Goal: Find specific page/section: Find specific page/section

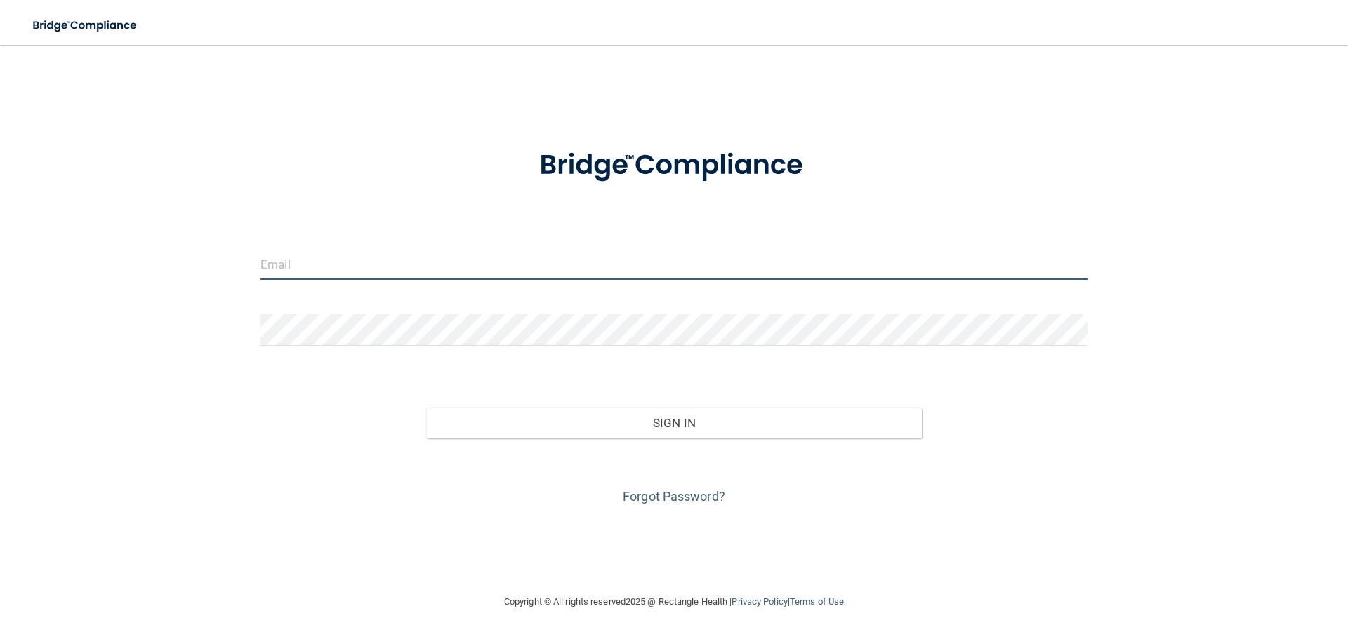
click at [416, 259] on input "email" at bounding box center [673, 264] width 827 height 32
type input "[EMAIL_ADDRESS][DOMAIN_NAME]"
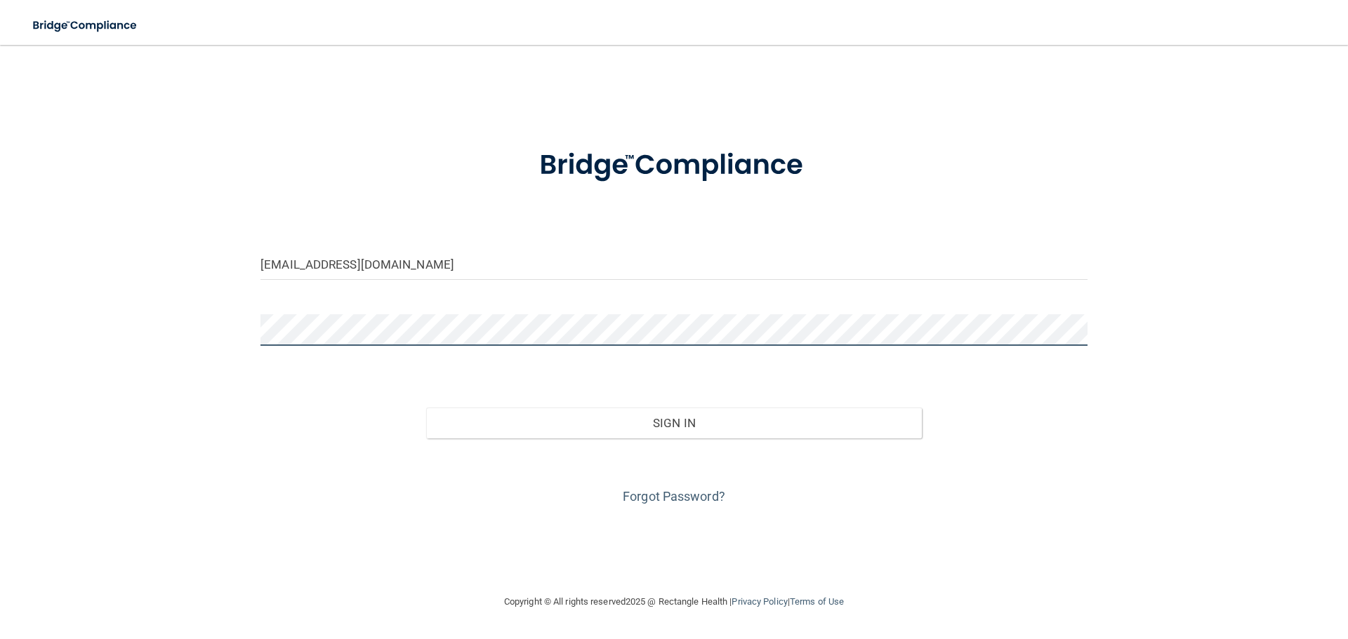
click at [426, 408] on button "Sign In" at bounding box center [674, 423] width 496 height 31
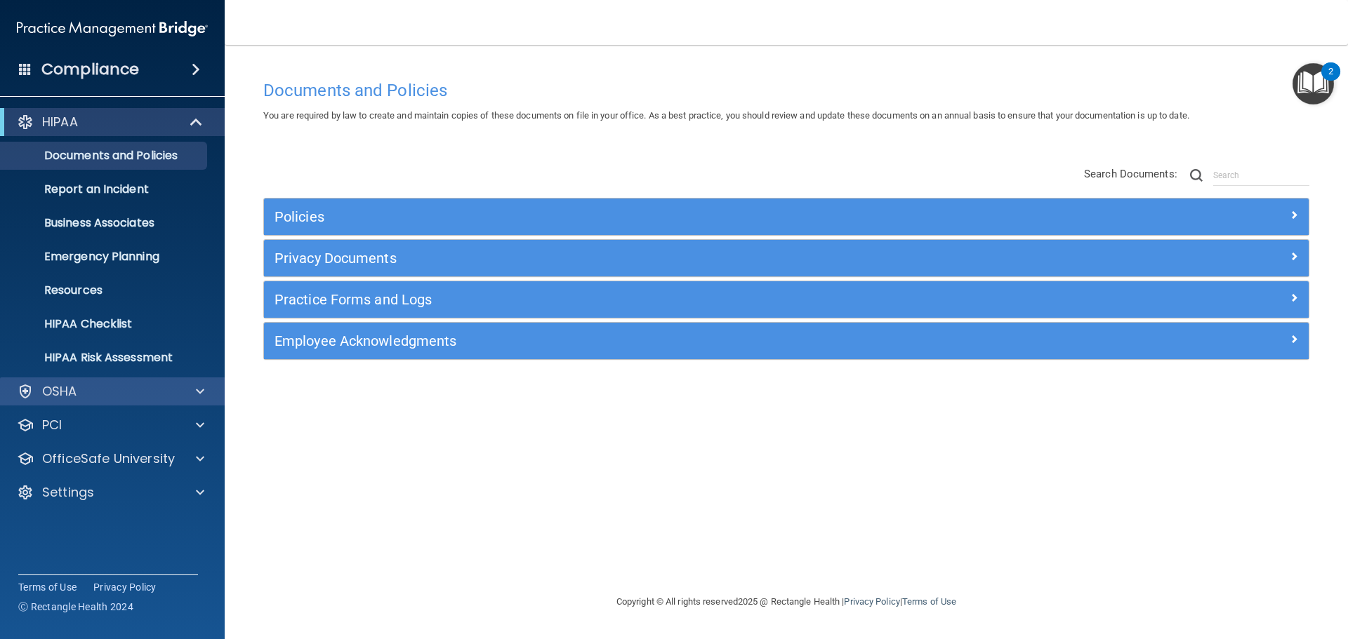
click at [99, 401] on div "OSHA" at bounding box center [112, 392] width 225 height 28
click at [208, 390] on div at bounding box center [197, 391] width 35 height 17
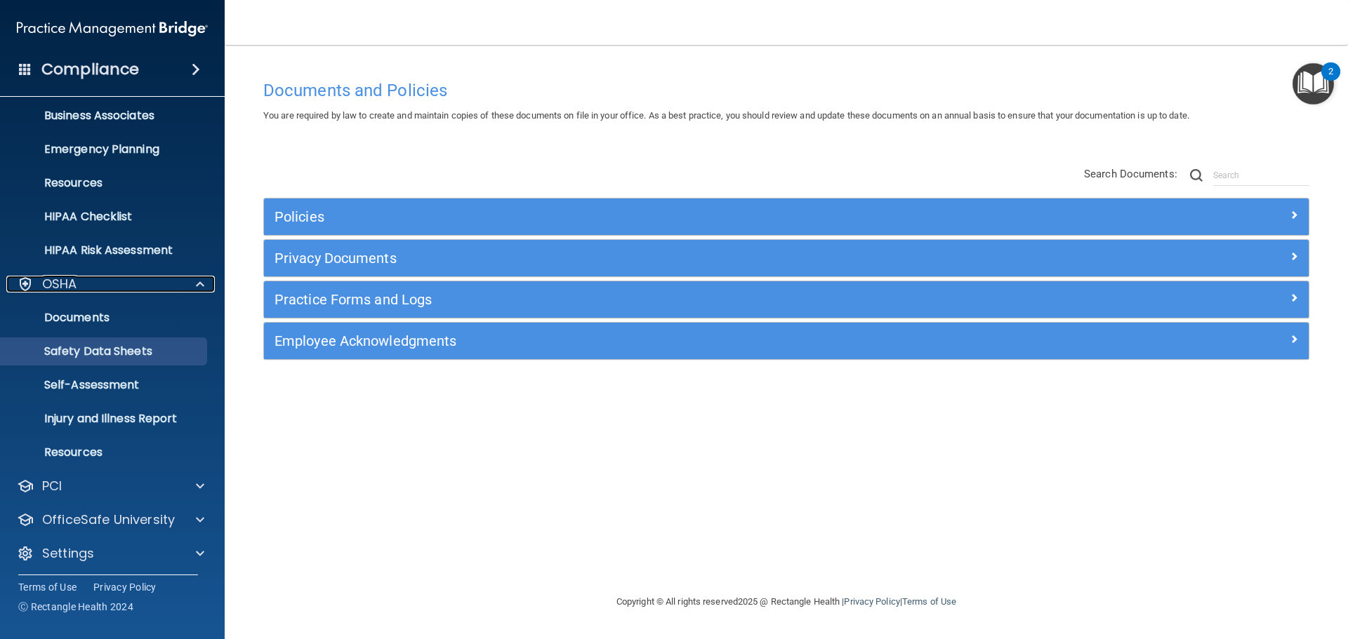
scroll to position [112, 0]
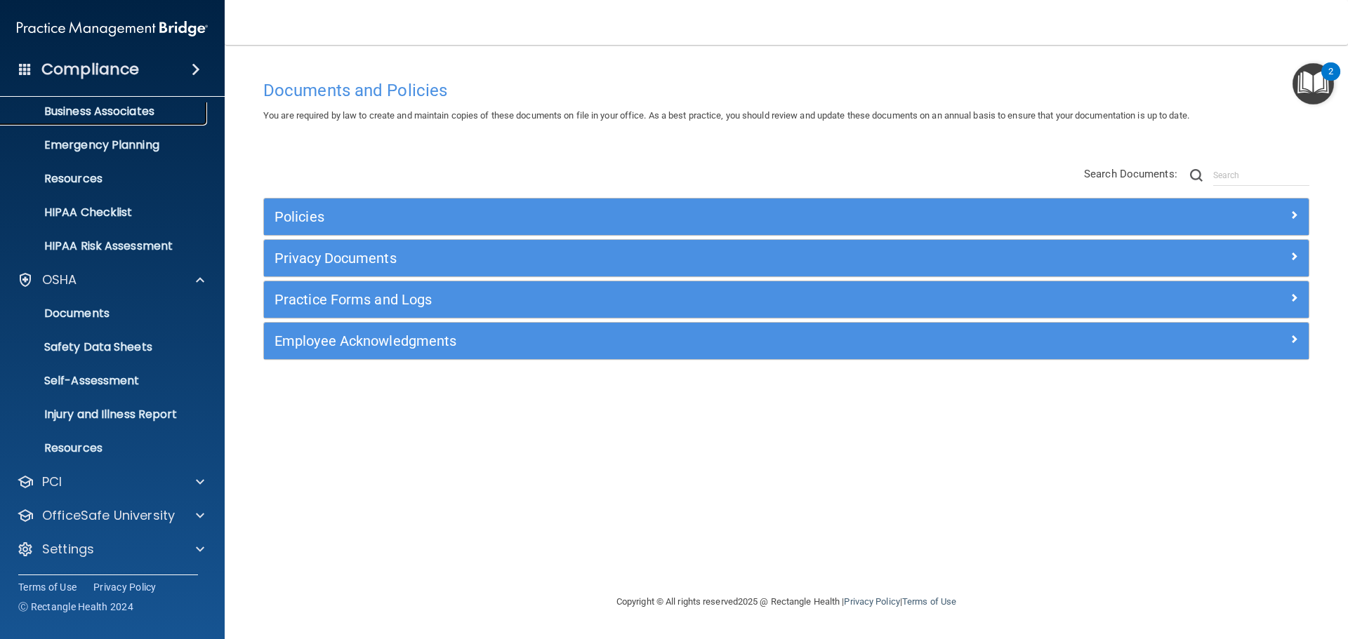
click at [107, 107] on p "Business Associates" at bounding box center [105, 112] width 192 height 14
